Goal: Find specific page/section: Find specific page/section

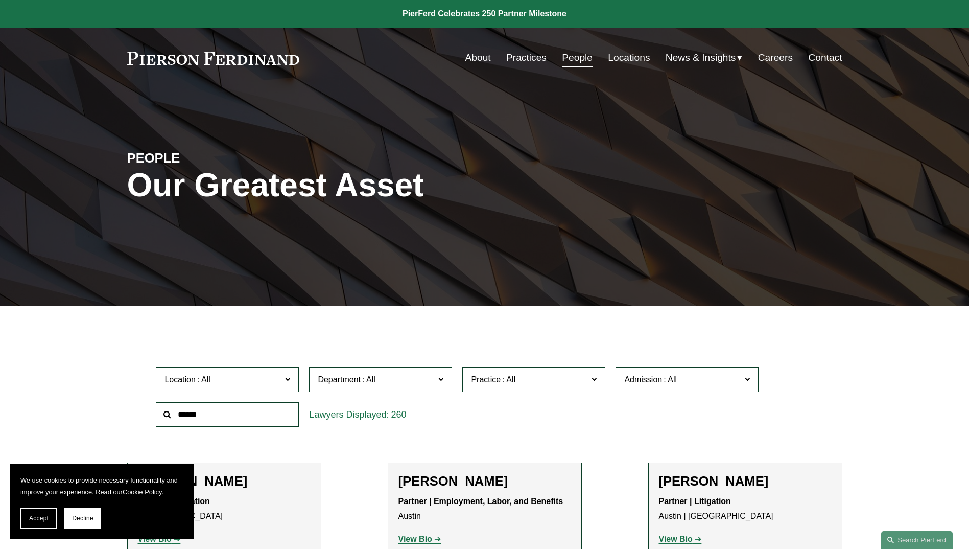
click at [231, 416] on input "text" at bounding box center [227, 414] width 143 height 25
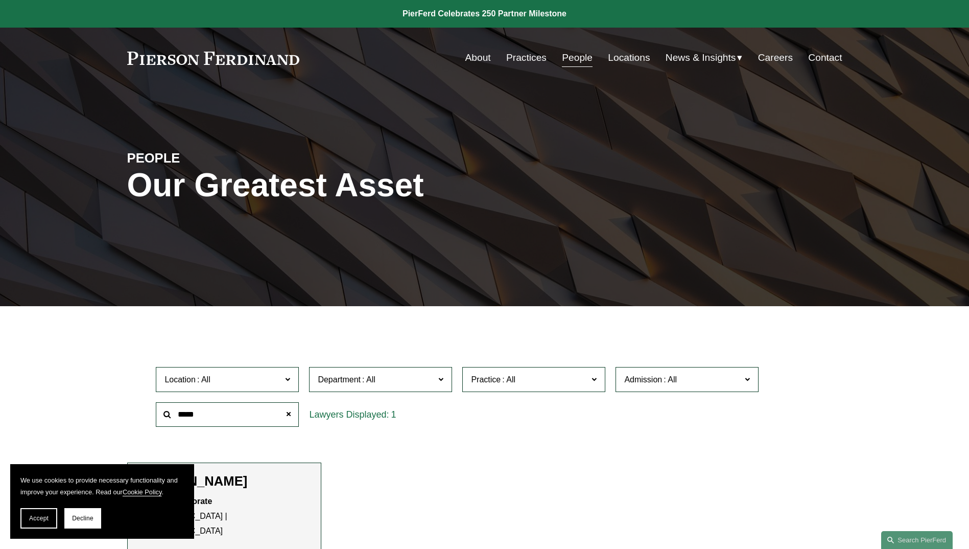
type input "*****"
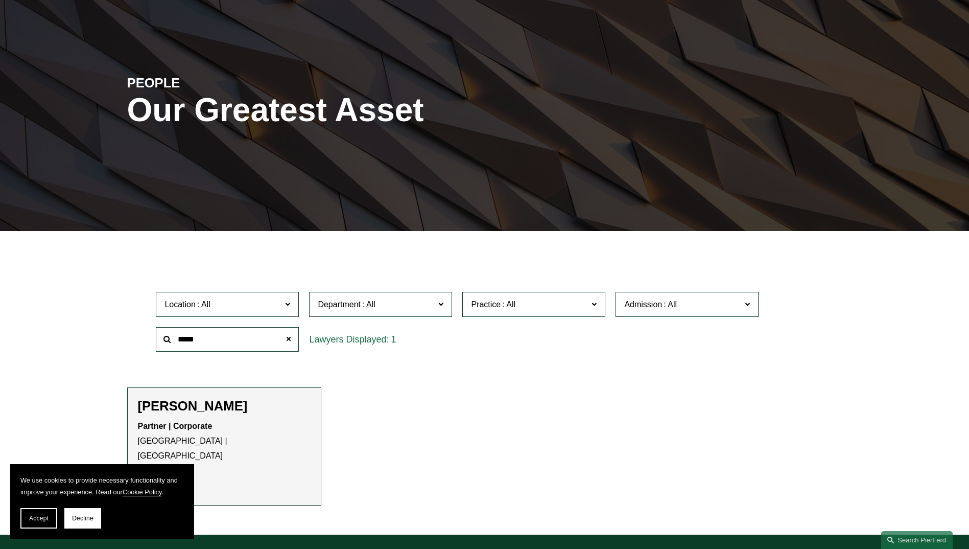
scroll to position [204, 0]
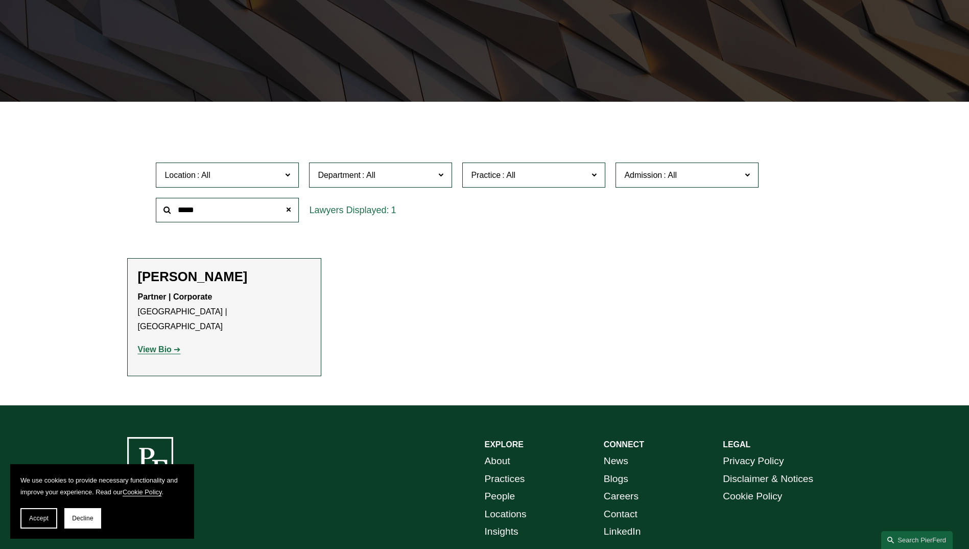
click at [167, 345] on strong "View Bio" at bounding box center [155, 349] width 34 height 9
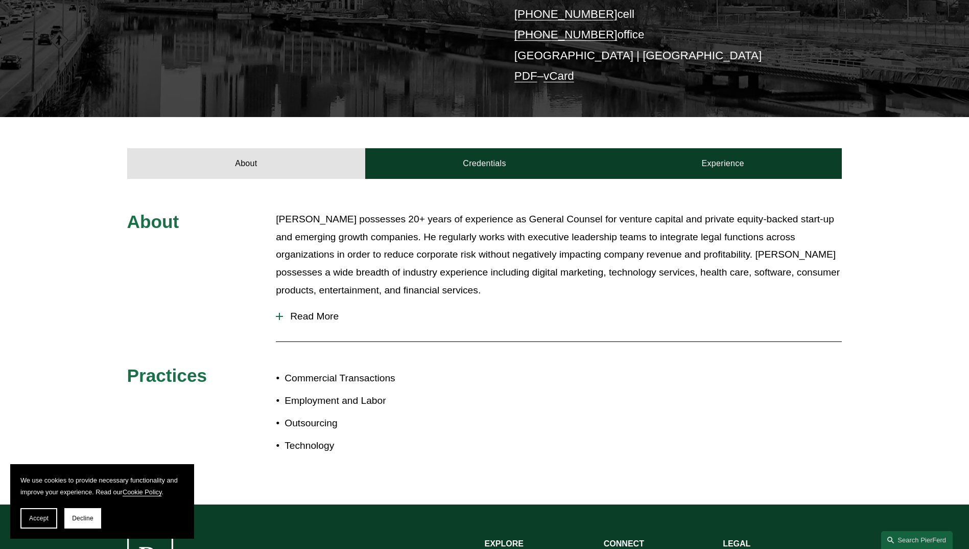
scroll to position [307, 0]
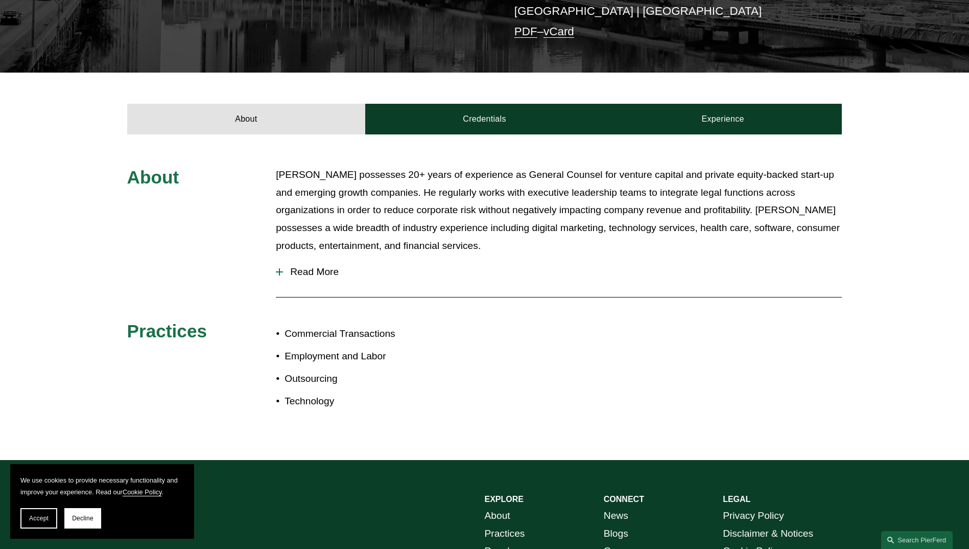
click at [314, 266] on span "Read More" at bounding box center [562, 271] width 559 height 11
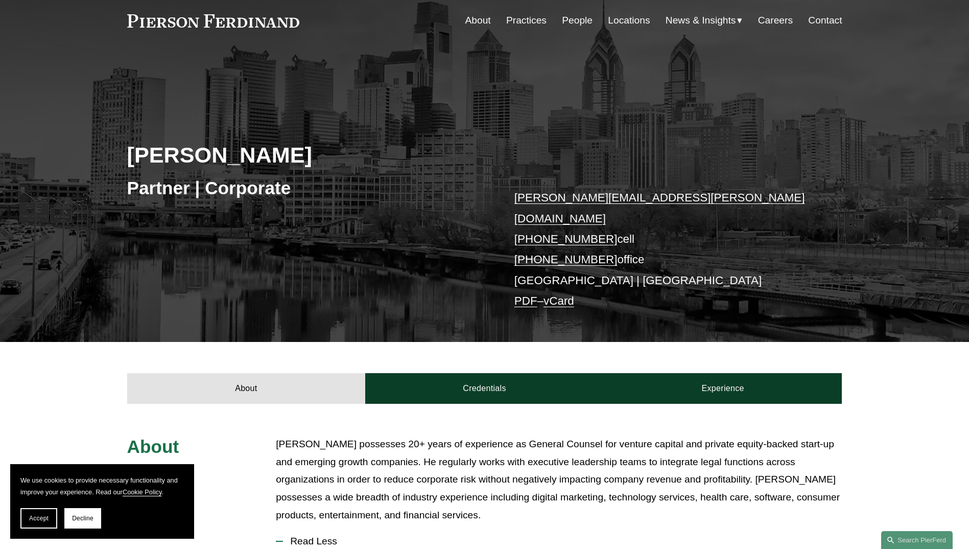
scroll to position [0, 0]
